Goal: Find specific page/section

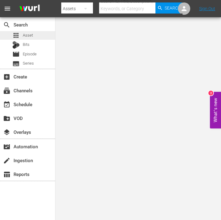
click at [26, 36] on span "Asset" at bounding box center [28, 35] width 10 height 6
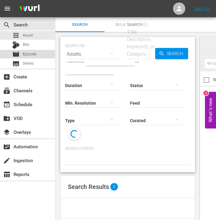
click at [29, 53] on span "Episode" at bounding box center [30, 54] width 14 height 6
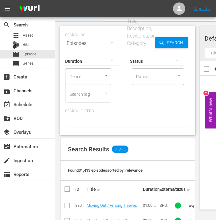
scroll to position [51, 0]
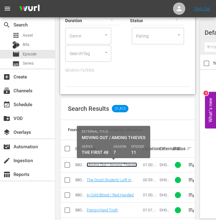
click at [115, 163] on link "Moving Out / Among Thieves" at bounding box center [112, 165] width 50 height 5
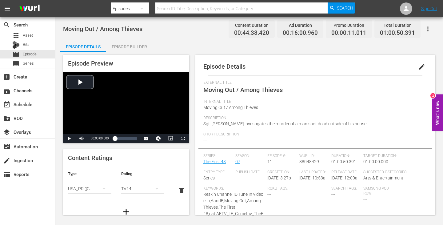
scroll to position [96, 0]
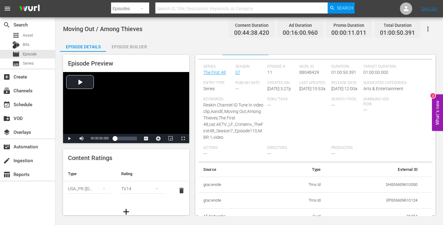
click at [146, 26] on div "Moving Out / Among Thieves Content Duration 00:44:38.420 Ad Duration 00:16:00.9…" at bounding box center [249, 29] width 372 height 14
click at [174, 7] on input "text" at bounding box center [241, 8] width 172 height 15
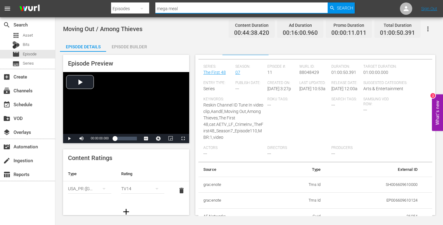
type input "mega meals"
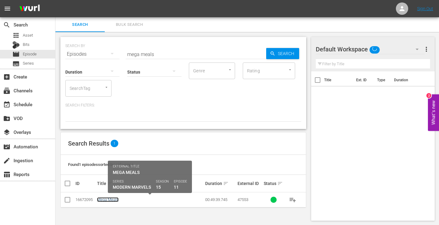
click at [104, 199] on link "Mega Meals" at bounding box center [108, 199] width 22 height 5
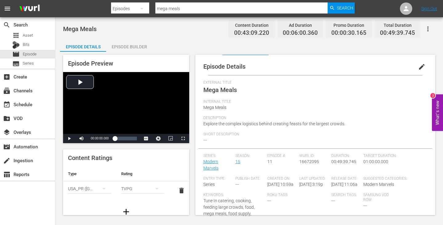
scroll to position [102, 0]
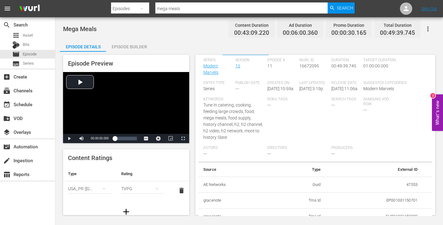
click at [221, 51] on div "Episode Details Episode Builder Episode Preview Video Player is loading. Play V…" at bounding box center [249, 129] width 379 height 181
click at [221, 117] on div "Roku Tags: ---" at bounding box center [299, 121] width 64 height 49
